Goal: Task Accomplishment & Management: Complete application form

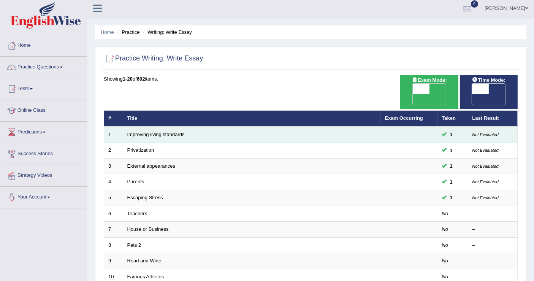
scroll to position [169, 0]
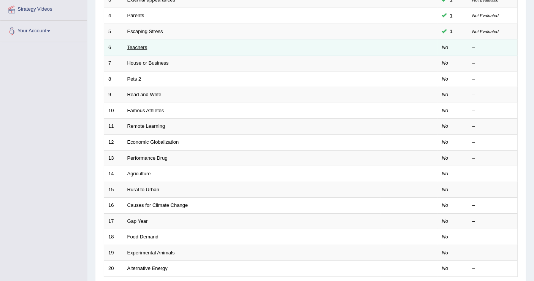
click at [138, 44] on link "Teachers" at bounding box center [137, 47] width 20 height 6
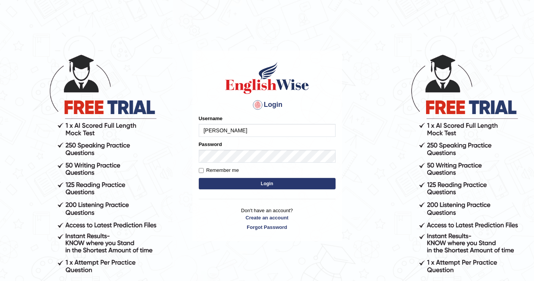
type input "[PERSON_NAME]"
click at [259, 184] on button "Login" at bounding box center [267, 183] width 137 height 11
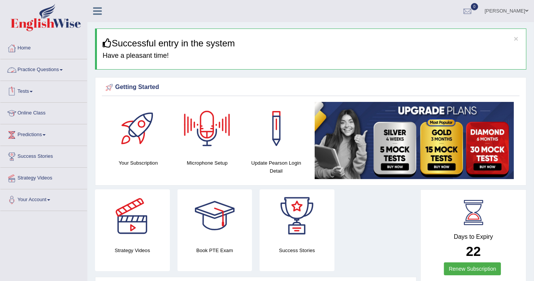
click at [52, 68] on link "Practice Questions" at bounding box center [43, 68] width 87 height 19
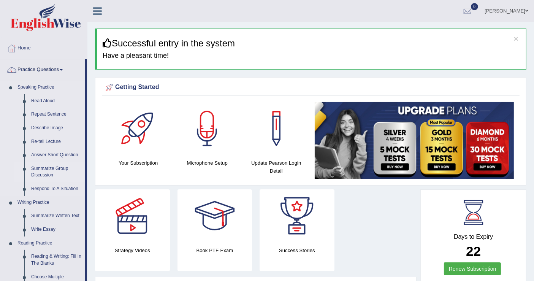
scroll to position [169, 0]
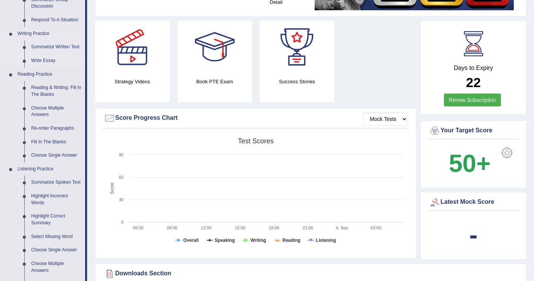
click at [44, 59] on link "Write Essay" at bounding box center [56, 61] width 57 height 14
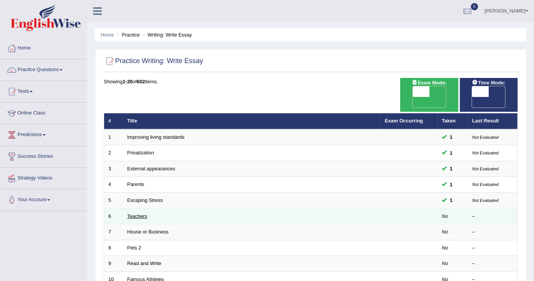
click at [133, 213] on link "Teachers" at bounding box center [137, 216] width 20 height 6
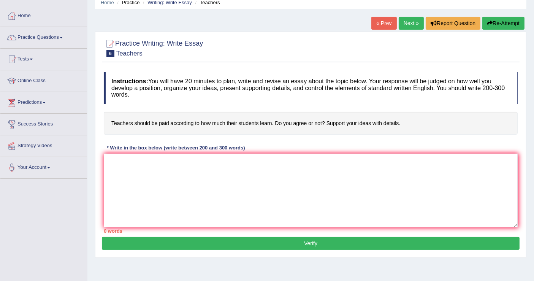
scroll to position [118, 0]
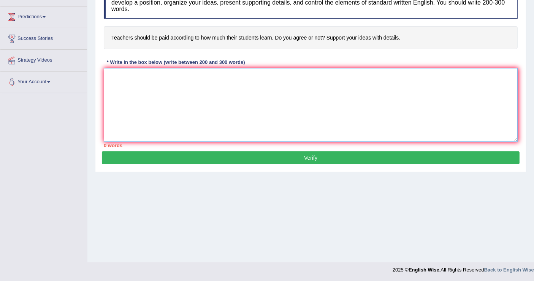
click at [181, 79] on textarea at bounding box center [311, 105] width 414 height 74
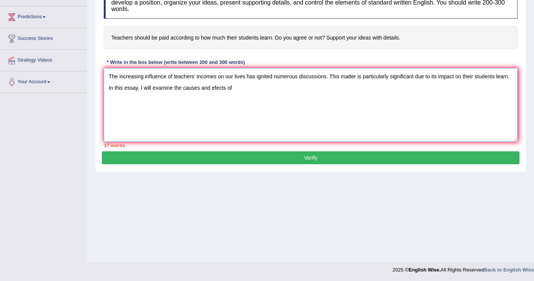
paste textarea "teachers' incomes"
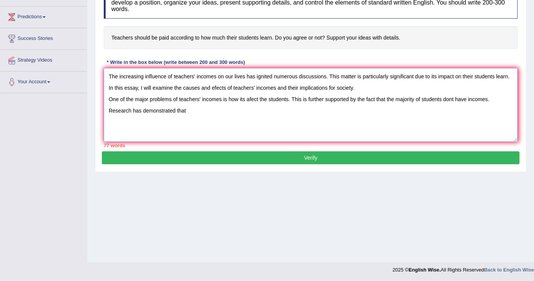
click at [454, 99] on textarea "The increasing influence of teachers' incomes on our lives has ignited numerous…" at bounding box center [311, 105] width 414 height 74
paste textarea "teachers' incomes"
drag, startPoint x: 247, startPoint y: 109, endPoint x: 104, endPoint y: 108, distance: 142.6
click at [104, 108] on textarea "The increasing influence of teachers' incomes on our lives has ignited numerous…" at bounding box center [311, 105] width 414 height 74
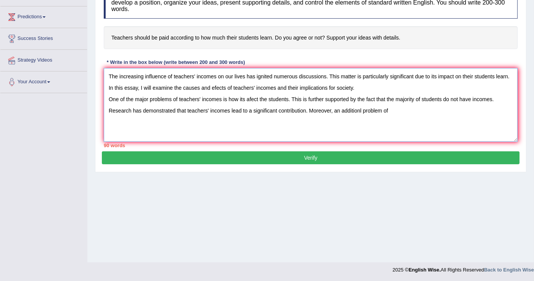
paste textarea "Research has demonstrated that teachers' incomes lead to"
drag, startPoint x: 216, startPoint y: 76, endPoint x: 174, endPoint y: 78, distance: 42.2
click at [174, 78] on textarea "The increasing influence of teachers' incomes on our lives has ignited numerous…" at bounding box center [311, 105] width 414 height 74
click at [392, 112] on textarea "The increasing influence of teachers' incomes on our lives has ignited numerous…" at bounding box center [311, 105] width 414 height 74
paste textarea "teachers' incomes"
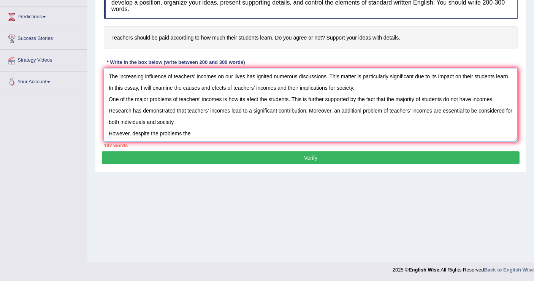
paste textarea "teachers' incomes"
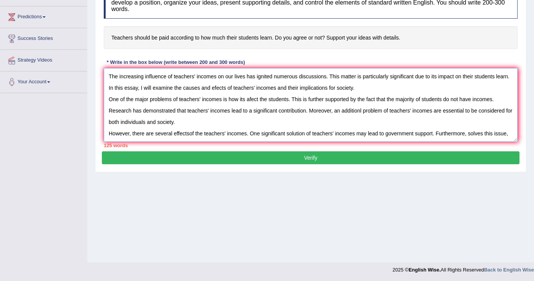
scroll to position [6, 0]
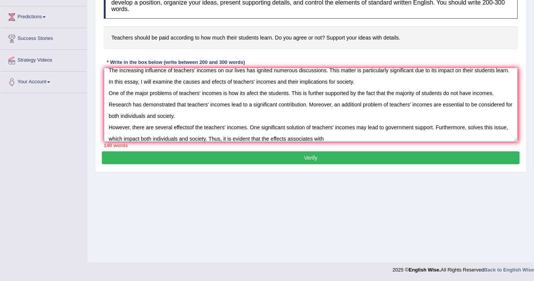
paste textarea "teachers' incomes"
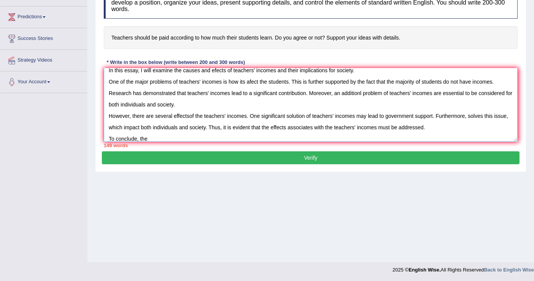
paste textarea "teachers' incomes"
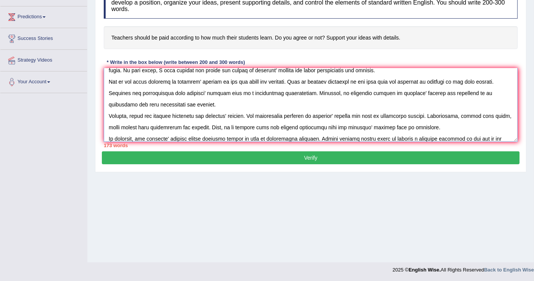
paste textarea "teachers' incomes"
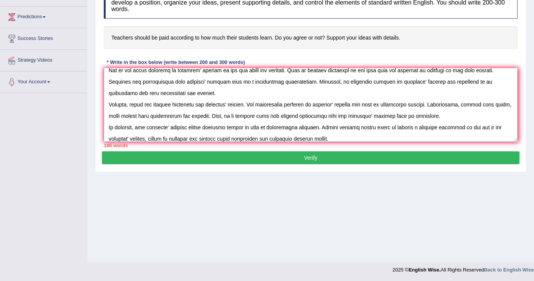
type textarea "The increasing influence of teachers' incomes on our lives has ignited numerous…"
click at [324, 160] on button "Verify" at bounding box center [311, 157] width 418 height 13
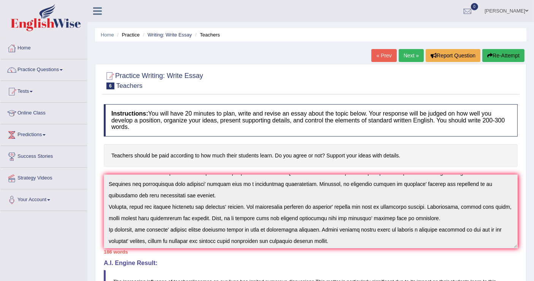
scroll to position [34, 0]
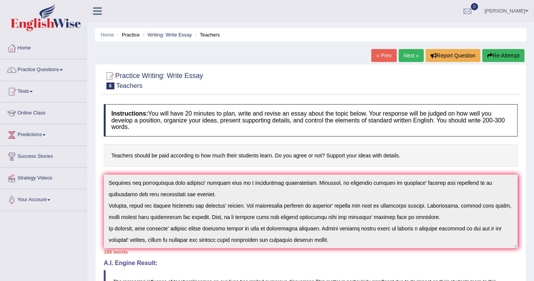
click at [411, 58] on link "Next »" at bounding box center [411, 55] width 25 height 13
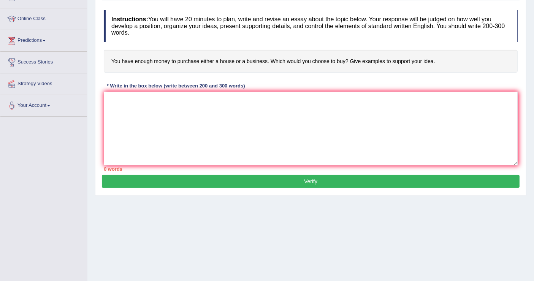
scroll to position [118, 0]
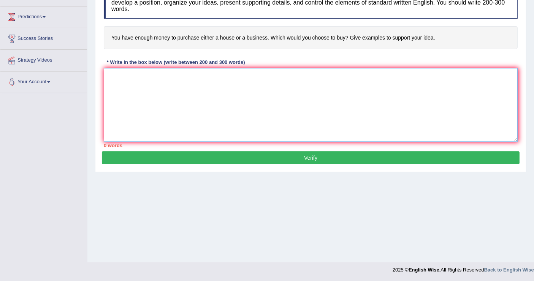
click at [143, 82] on textarea at bounding box center [311, 105] width 414 height 74
type textarea "T"
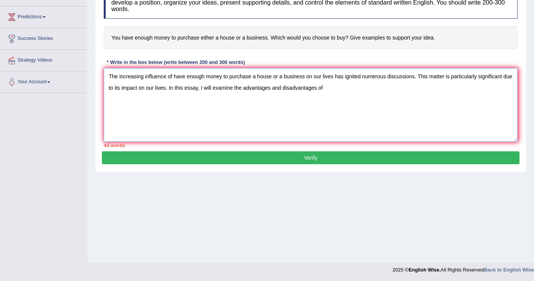
paste textarea "have enough money to purchase a house or a business"
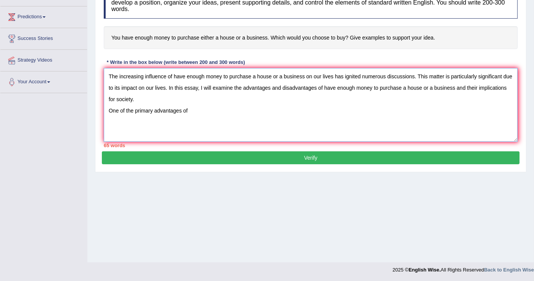
paste textarea "have enough money to purchase a house or a business"
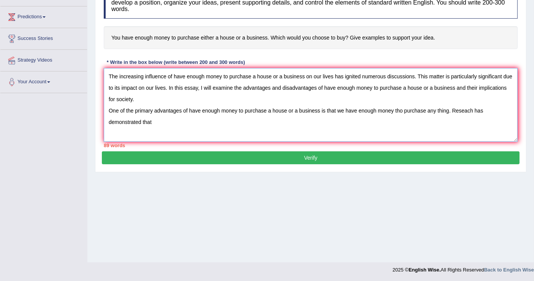
paste textarea "have enough money to purchase a house or a business"
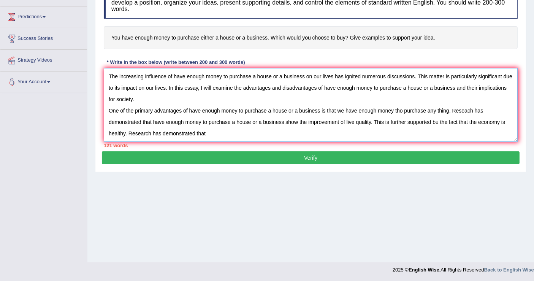
paste textarea "have enough money to purchase a house or a business"
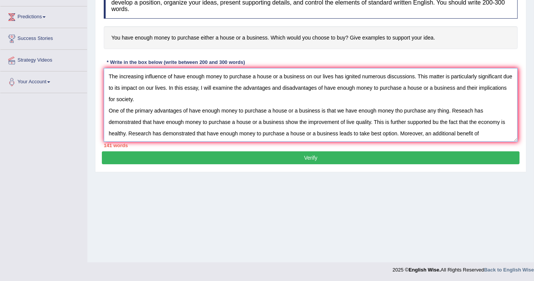
paste textarea "have enough money to purchase a house or a business"
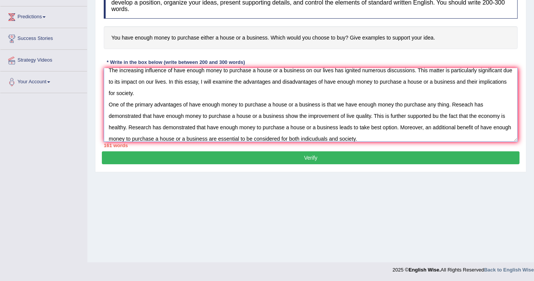
click at [149, 76] on textarea "The increasing influence of have enough money to purchase a house or a business…" at bounding box center [311, 105] width 414 height 74
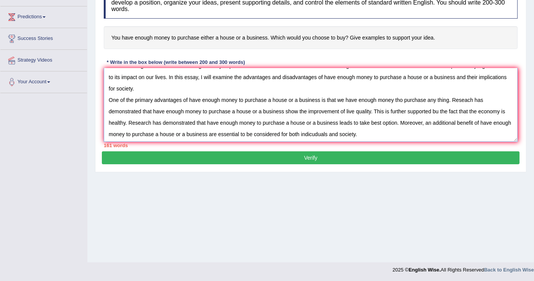
scroll to position [11, 0]
click at [148, 72] on textarea "The increasing influence of have enough money to purchase a house or a business…" at bounding box center [311, 105] width 414 height 74
click at [305, 109] on textarea "The increasing influence of have enough money to purchase a house or a business…" at bounding box center [311, 105] width 414 height 74
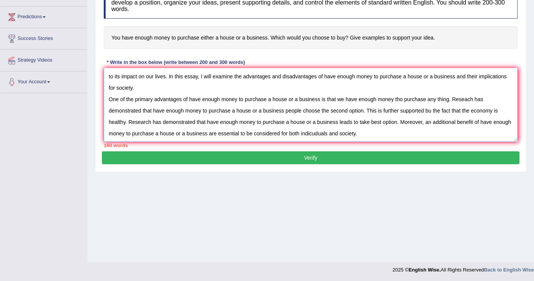
click at [379, 133] on textarea "The increasing influence of have enough money to purchase a house or a business…" at bounding box center [311, 105] width 414 height 74
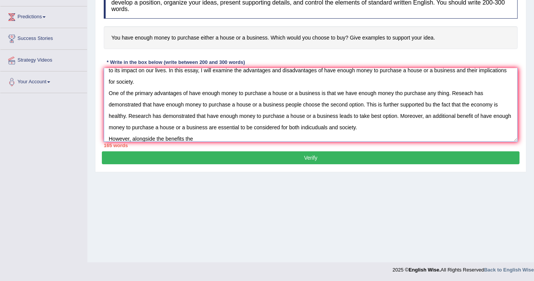
paste textarea "have enough money to purchase a house or a business"
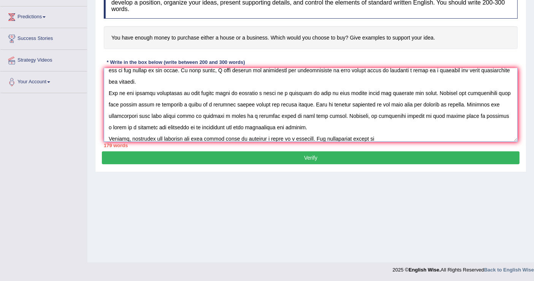
paste textarea "have enough money to purchase a house or a business"
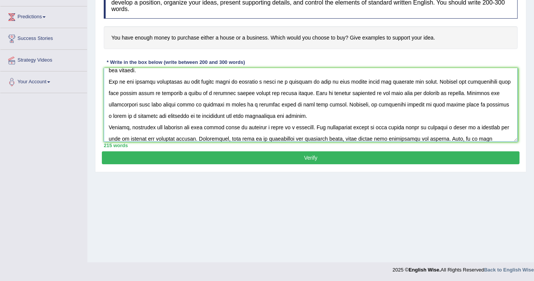
scroll to position [40, 0]
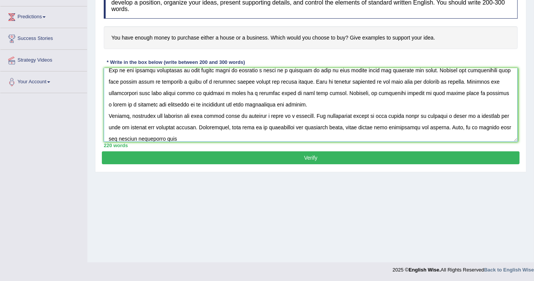
paste textarea "have enough money to purchase a house or a business"
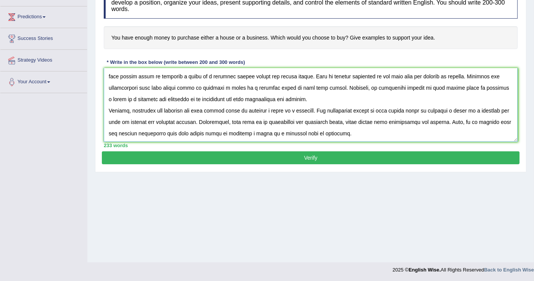
click at [379, 127] on textarea at bounding box center [311, 105] width 414 height 74
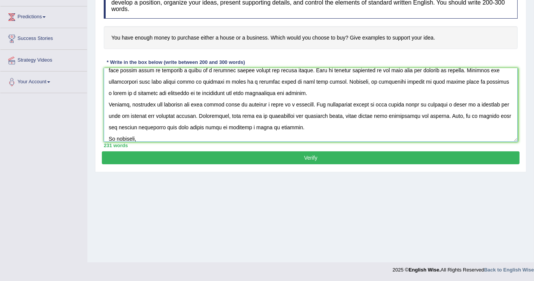
paste textarea "have enough money to purchase a house or a business"
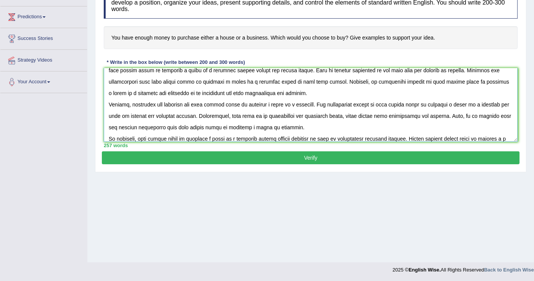
scroll to position [63, 0]
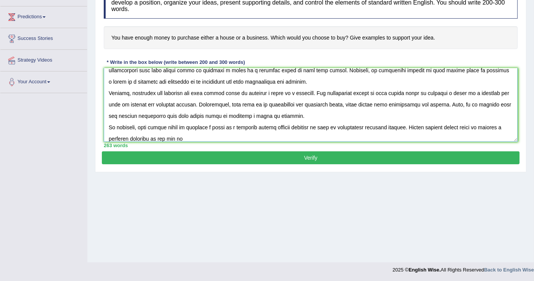
paste textarea "have enough money to purchase a house or a business"
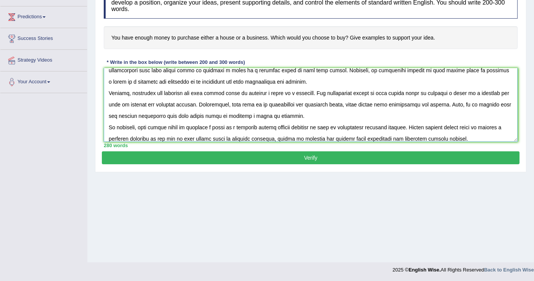
type textarea "The increasing influence of have enough money to purchase a house or a business…"
click at [335, 157] on button "Verify" at bounding box center [311, 157] width 418 height 13
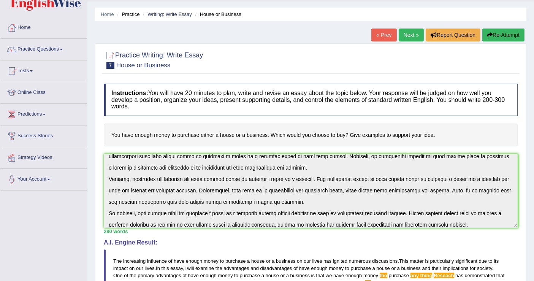
scroll to position [0, 0]
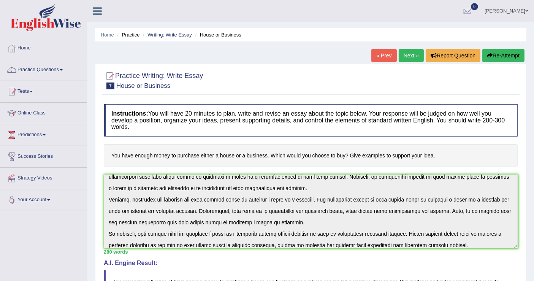
click at [520, 8] on link "Wilson" at bounding box center [506, 10] width 55 height 20
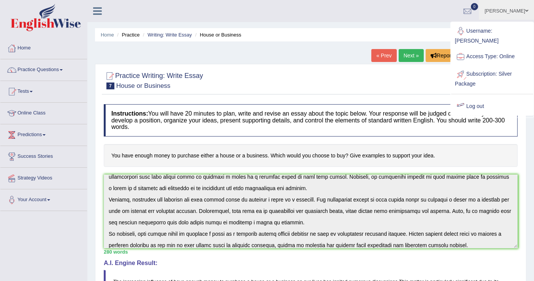
click at [479, 99] on link "Log out" at bounding box center [492, 106] width 82 height 17
